Goal: Transaction & Acquisition: Purchase product/service

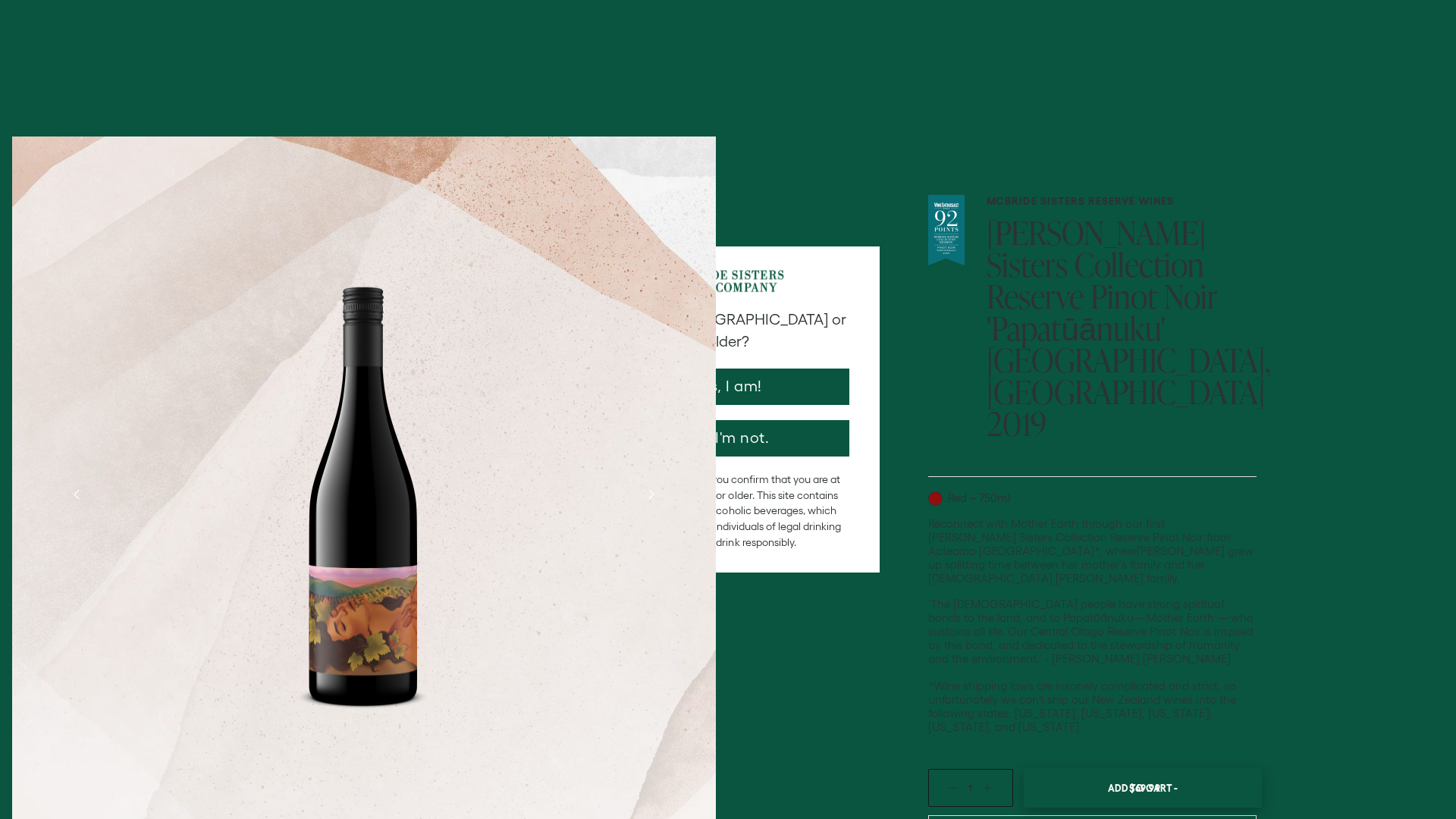
click at [1142, 777] on span "Add To Cart -" at bounding box center [1143, 788] width 70 height 23
